Goal: Navigation & Orientation: Find specific page/section

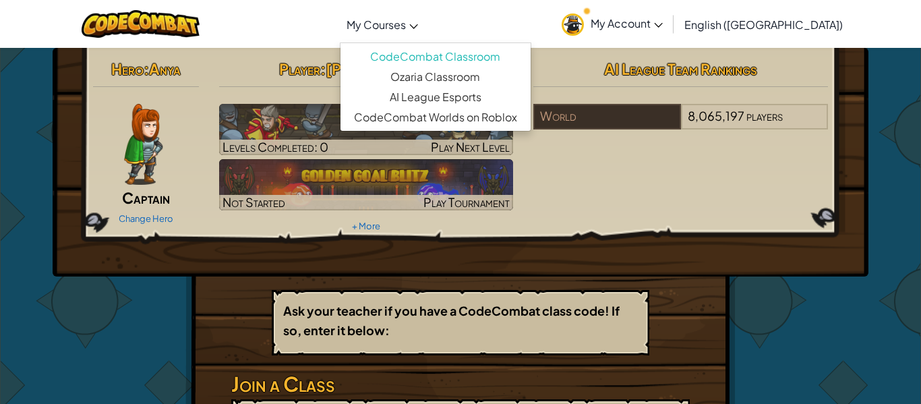
click at [398, 15] on link "My Courses" at bounding box center [382, 24] width 85 height 36
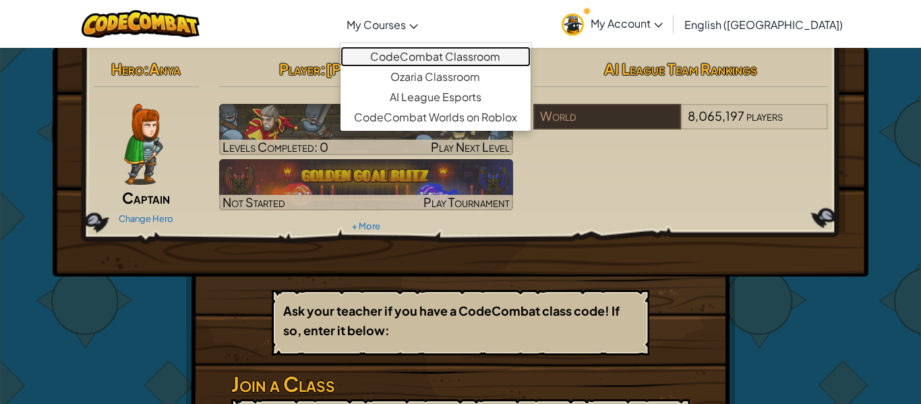
click at [449, 54] on link "CodeCombat Classroom" at bounding box center [436, 57] width 190 height 20
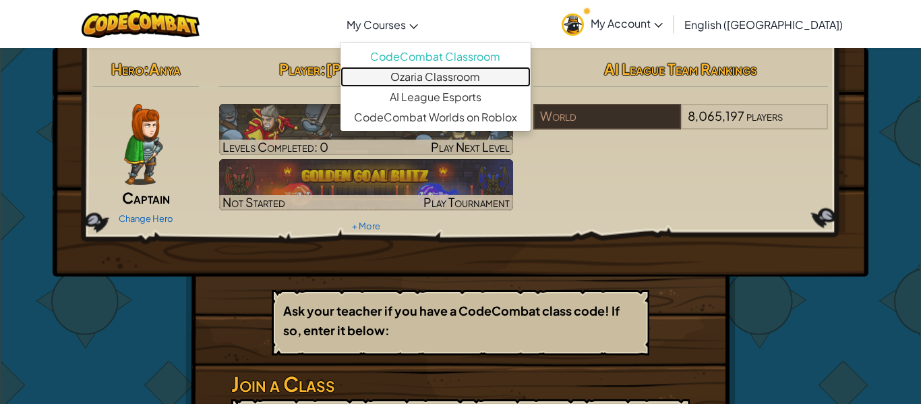
click at [451, 69] on link "Ozaria Classroom" at bounding box center [436, 77] width 190 height 20
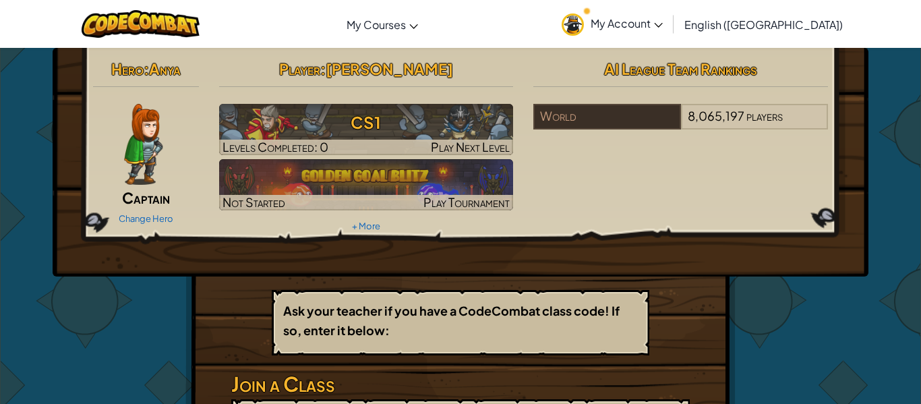
click at [663, 26] on span "My Account" at bounding box center [627, 23] width 72 height 14
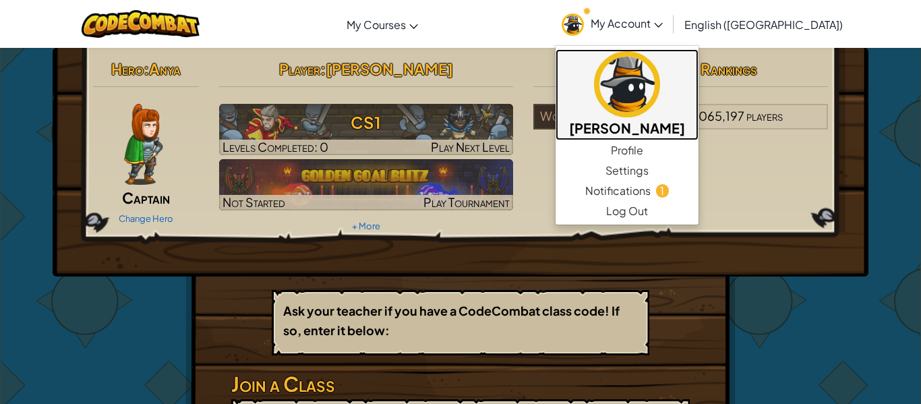
click at [660, 108] on img at bounding box center [627, 84] width 66 height 66
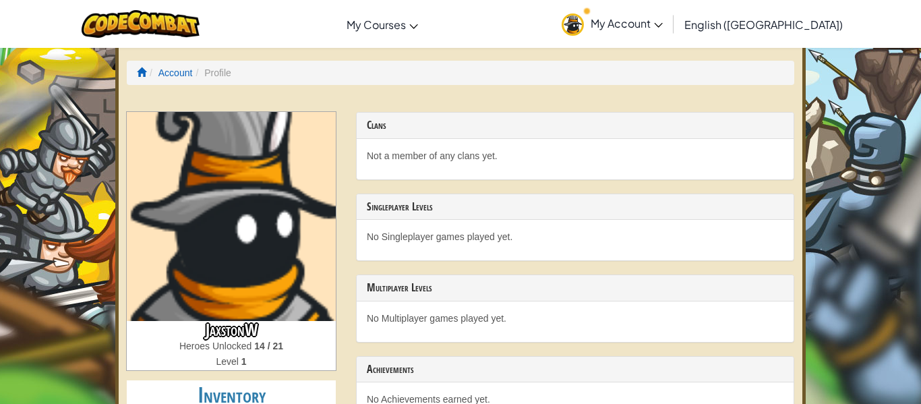
click at [258, 254] on img at bounding box center [231, 216] width 209 height 209
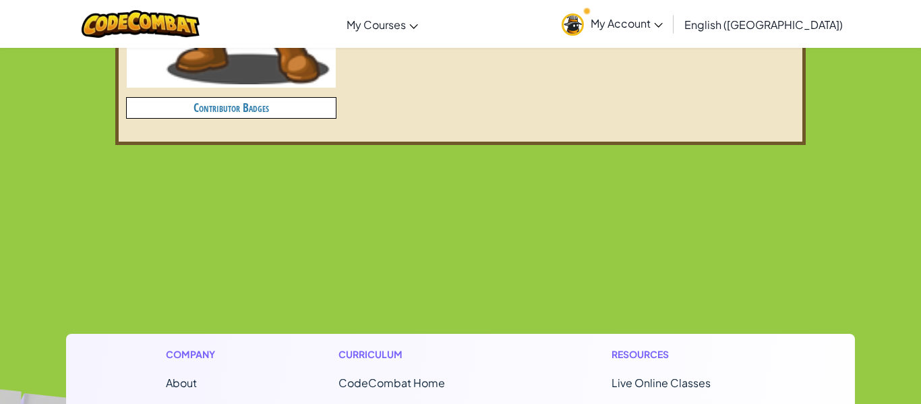
scroll to position [755, 0]
